Goal: Task Accomplishment & Management: Use online tool/utility

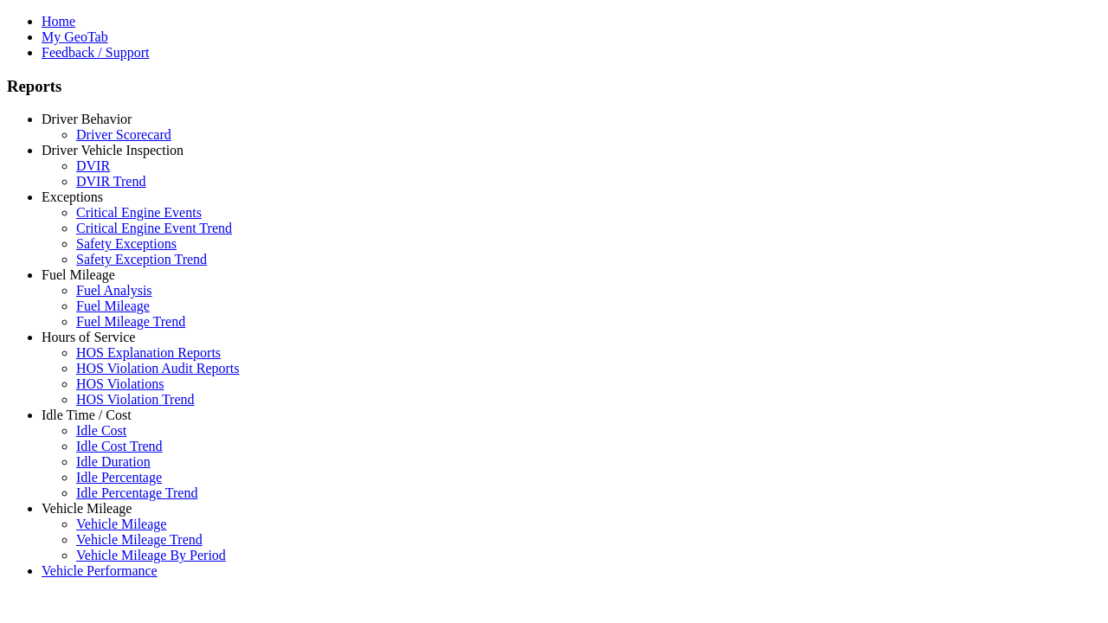
click at [100, 344] on link "Hours of Service" at bounding box center [88, 337] width 93 height 15
click at [113, 360] on link "HOS Explanation Reports" at bounding box center [148, 352] width 145 height 15
type input "**********"
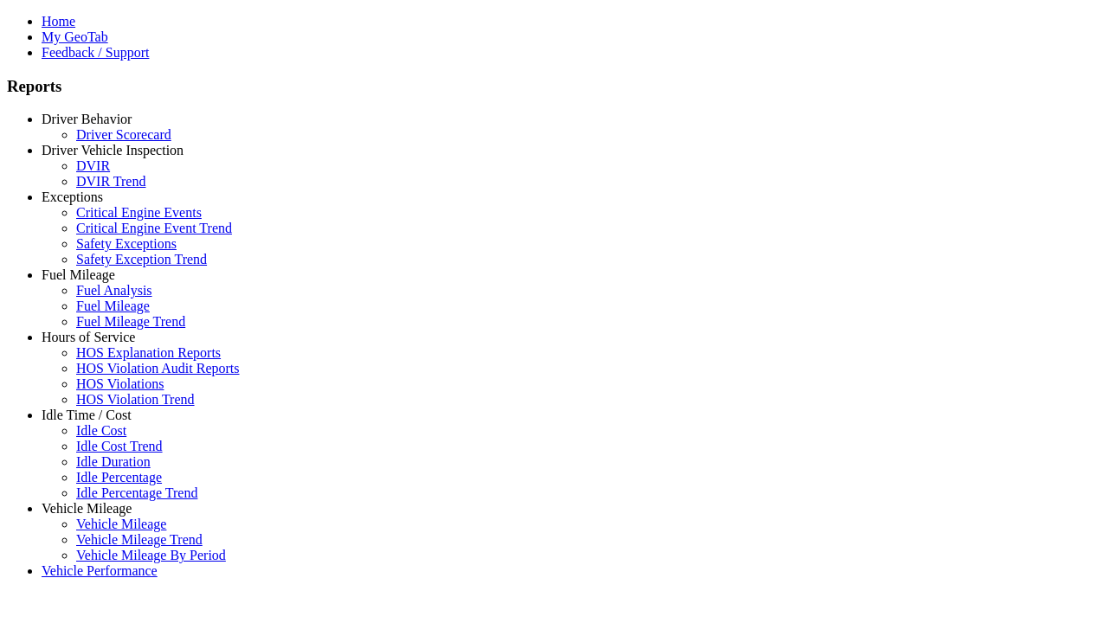
type input "*********"
